Goal: Transaction & Acquisition: Purchase product/service

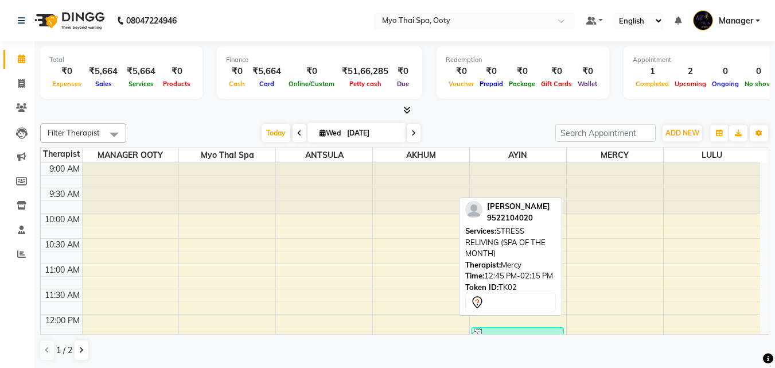
scroll to position [172, 0]
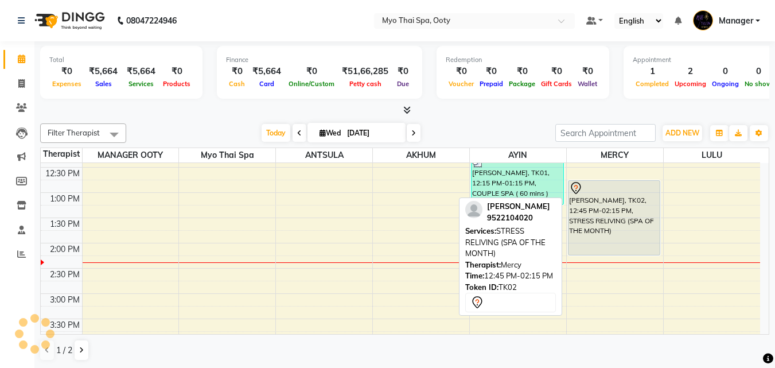
click at [603, 227] on div "[PERSON_NAME], TK02, 12:45 PM-02:15 PM, STRESS RELIVING (SPA OF THE MONTH)" at bounding box center [614, 218] width 92 height 74
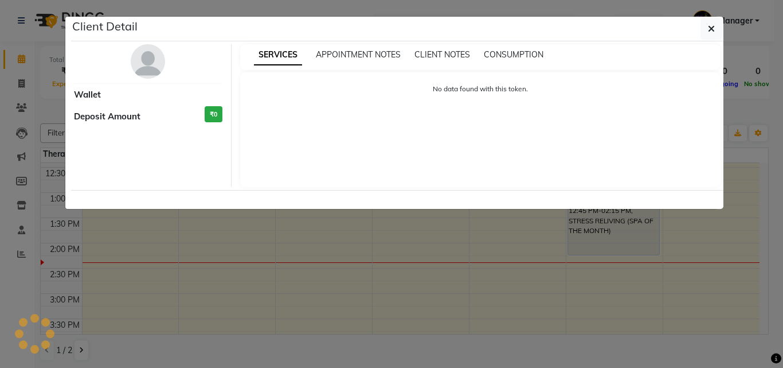
select select "7"
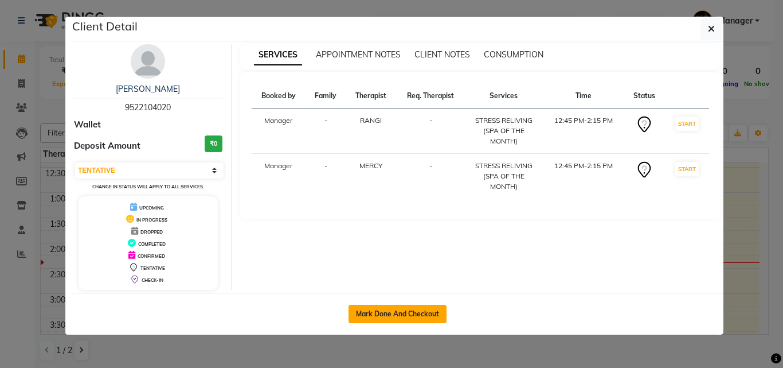
click at [397, 307] on button "Mark Done And Checkout" at bounding box center [398, 314] width 98 height 18
select select "service"
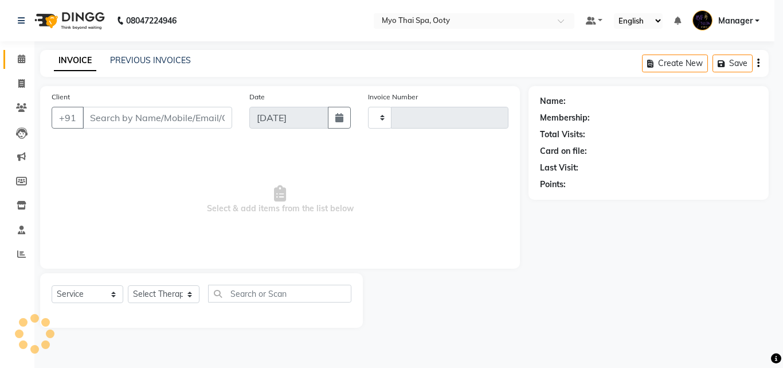
type input "0877"
select select "558"
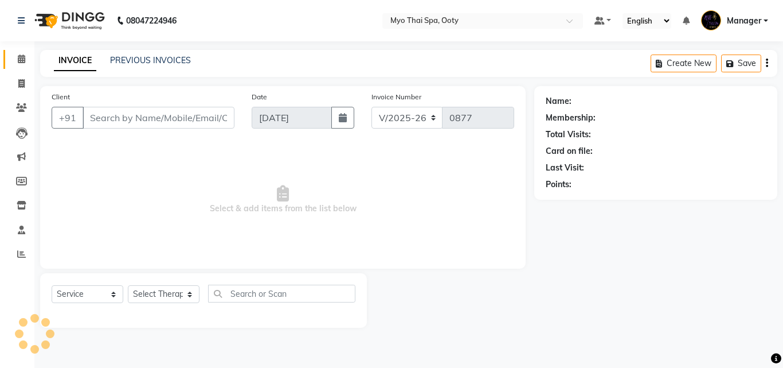
select select "V"
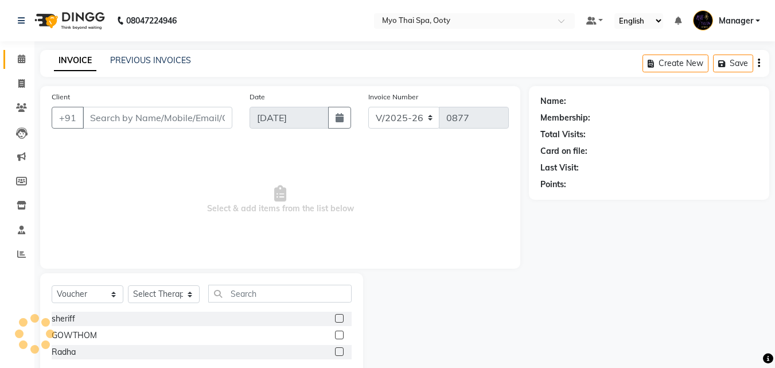
type input "9522104020"
select select "50629"
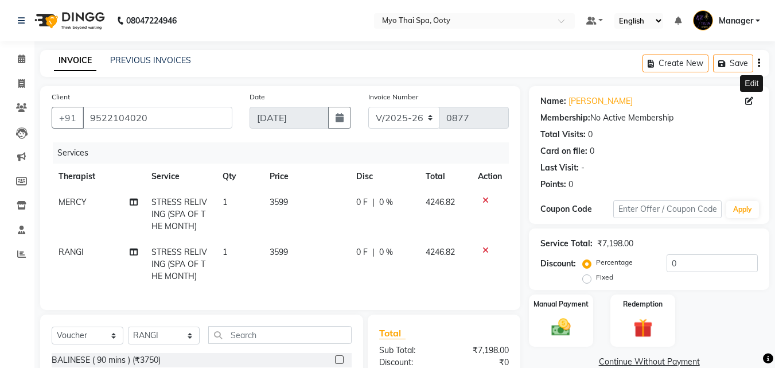
click at [750, 97] on icon at bounding box center [749, 101] width 8 height 8
select select "[DEMOGRAPHIC_DATA]"
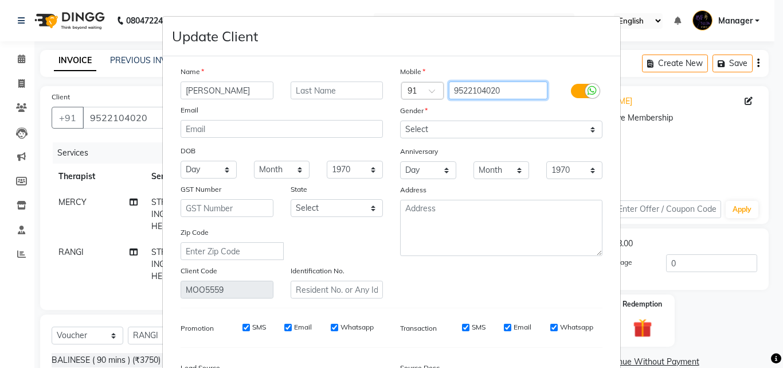
click at [518, 87] on input "9522104020" at bounding box center [498, 90] width 99 height 18
type input "9"
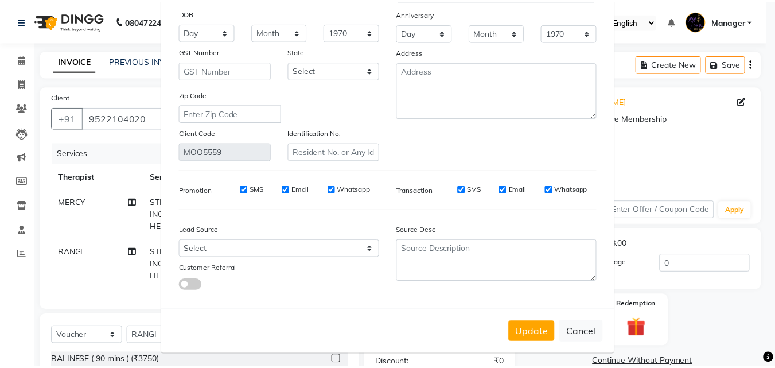
scroll to position [141, 0]
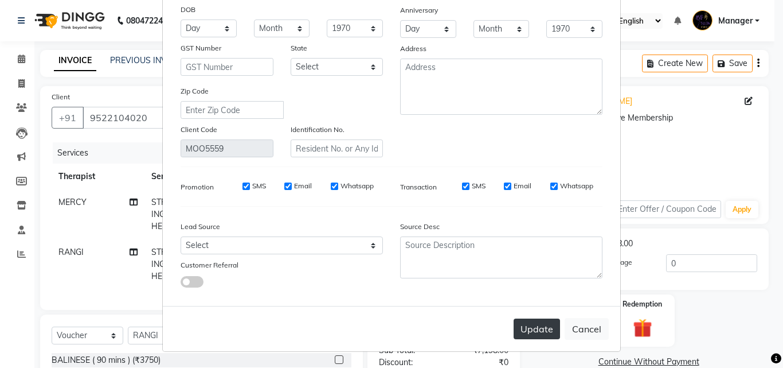
type input "9656600000"
click at [543, 321] on button "Update" at bounding box center [537, 328] width 46 height 21
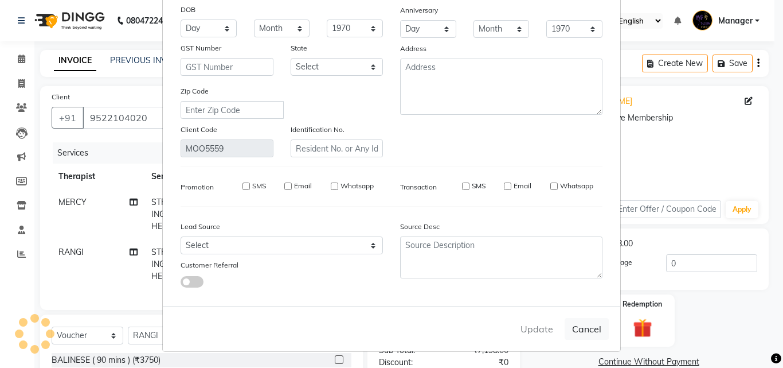
type input "9656600000"
select select
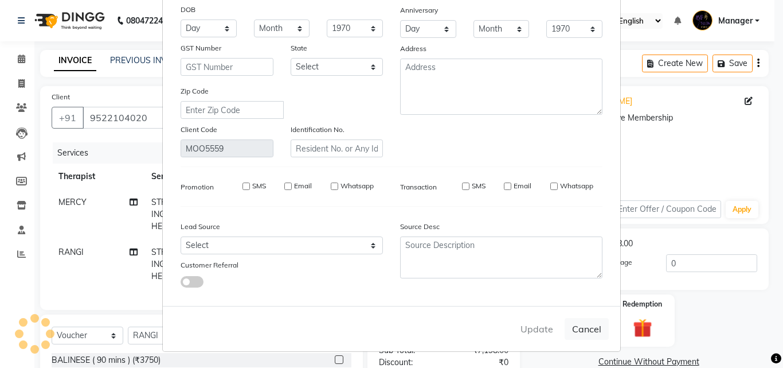
select select
checkbox input "false"
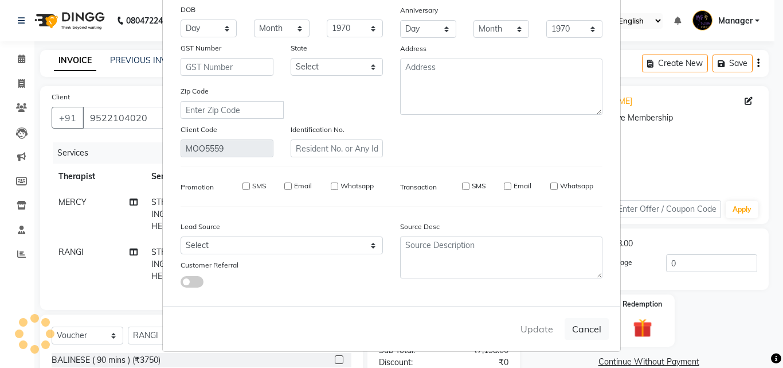
checkbox input "false"
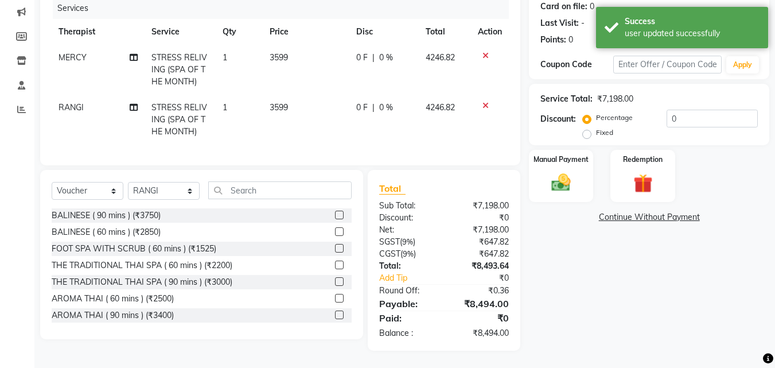
scroll to position [153, 0]
click at [560, 183] on img at bounding box center [561, 182] width 32 height 23
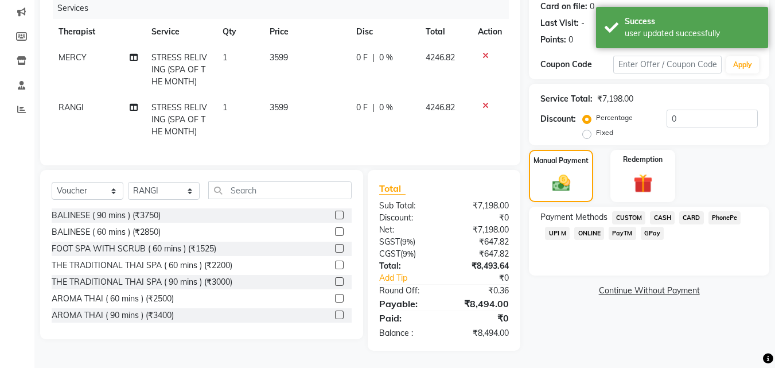
click at [684, 211] on span "CARD" at bounding box center [691, 217] width 25 height 13
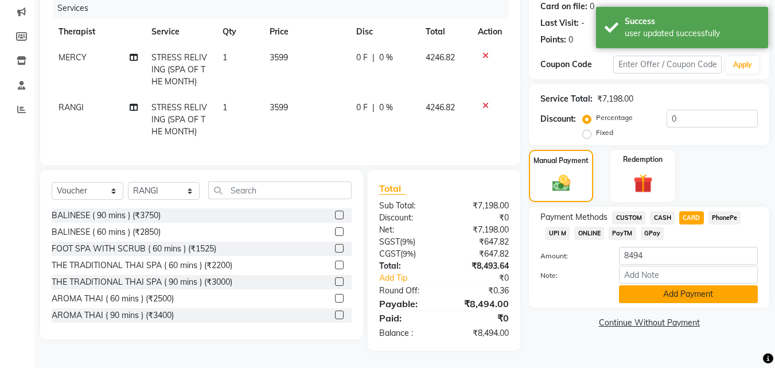
click at [685, 287] on button "Add Payment" at bounding box center [688, 294] width 139 height 18
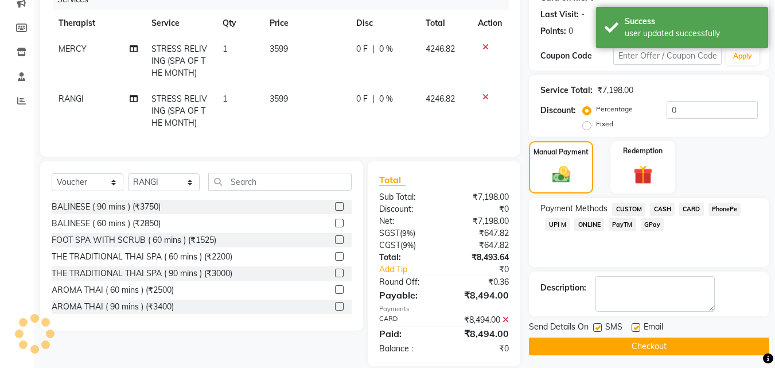
click at [619, 348] on button "Checkout" at bounding box center [649, 346] width 240 height 18
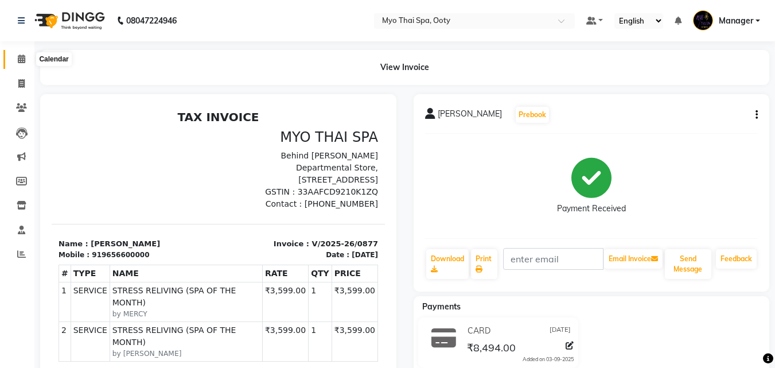
click at [21, 57] on icon at bounding box center [21, 58] width 7 height 9
